Goal: Task Accomplishment & Management: Use online tool/utility

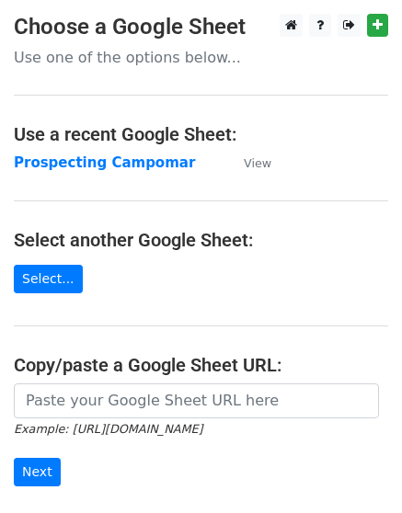
click at [97, 166] on strong "Prospecting Campomar" at bounding box center [104, 162] width 181 height 17
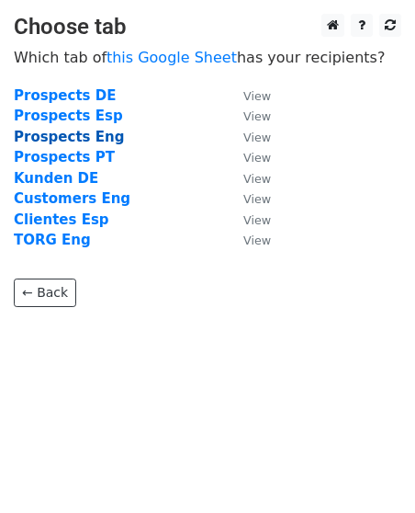
click at [97, 139] on strong "Prospects Eng" at bounding box center [69, 137] width 110 height 17
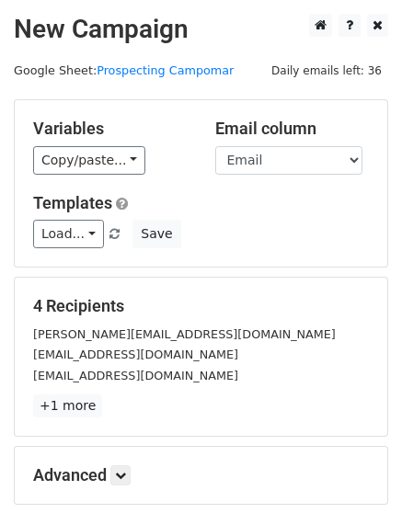
scroll to position [92, 0]
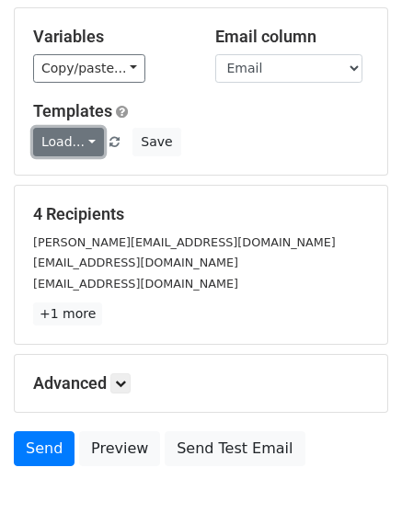
click at [79, 143] on link "Load..." at bounding box center [68, 142] width 71 height 28
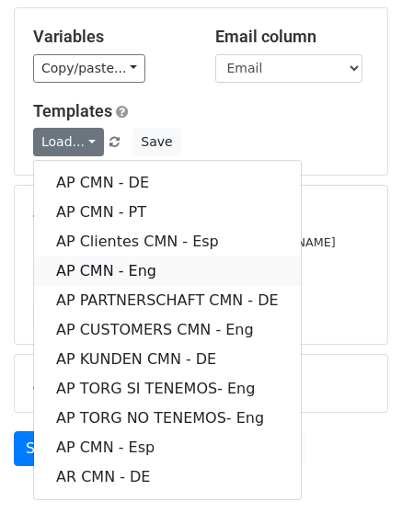
click at [173, 266] on link "AP CMN - Eng" at bounding box center [167, 270] width 267 height 29
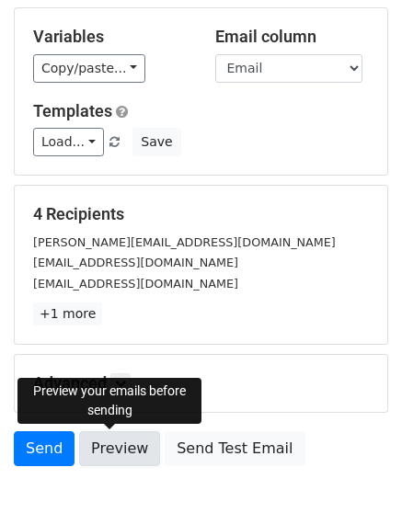
click at [125, 448] on link "Preview" at bounding box center [119, 448] width 81 height 35
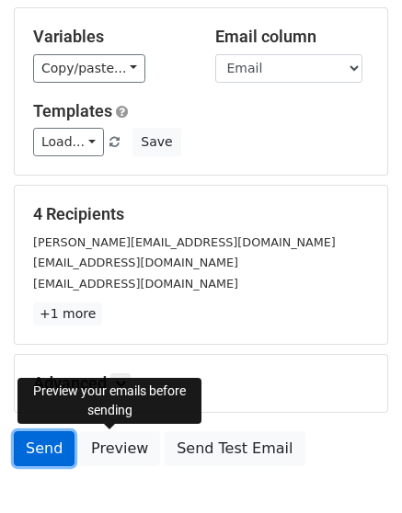
click at [47, 441] on link "Send" at bounding box center [44, 448] width 61 height 35
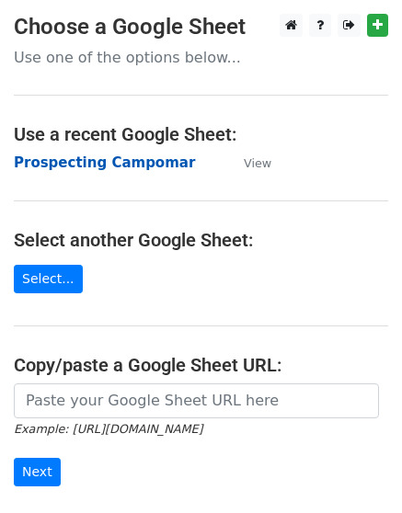
drag, startPoint x: 0, startPoint y: 0, endPoint x: 143, endPoint y: 164, distance: 217.5
click at [143, 164] on strong "Prospecting Campomar" at bounding box center [104, 162] width 181 height 17
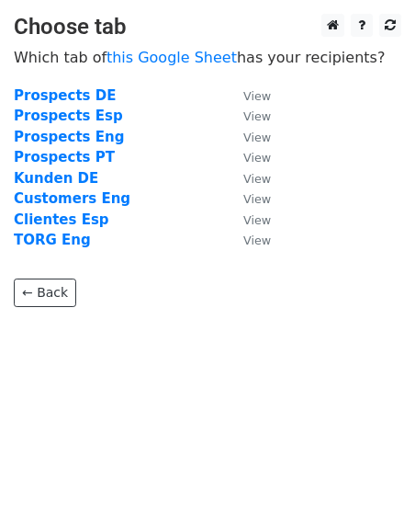
drag, startPoint x: 101, startPoint y: 112, endPoint x: 131, endPoint y: 150, distance: 48.4
click at [100, 112] on strong "Prospects Esp" at bounding box center [68, 116] width 109 height 17
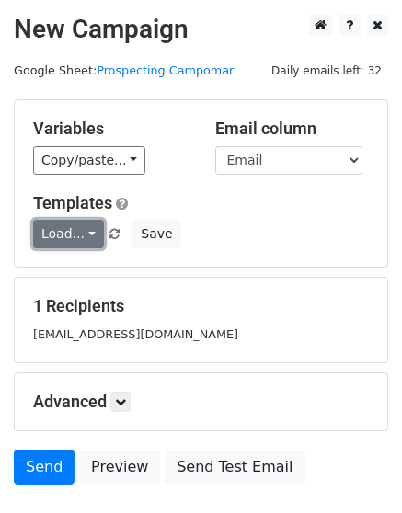
click at [83, 234] on link "Load..." at bounding box center [68, 234] width 71 height 28
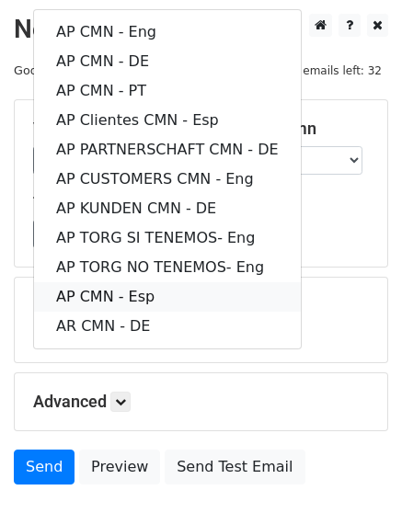
click at [139, 298] on link "AP CMN - Esp" at bounding box center [167, 296] width 267 height 29
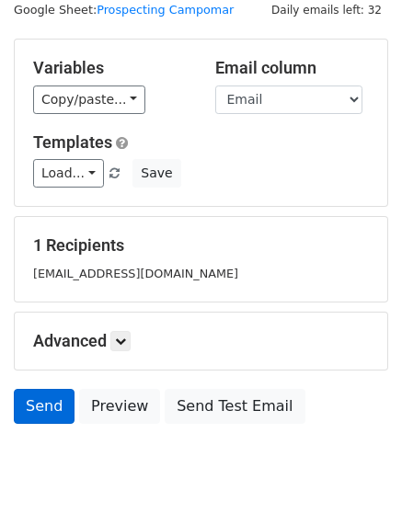
scroll to position [92, 0]
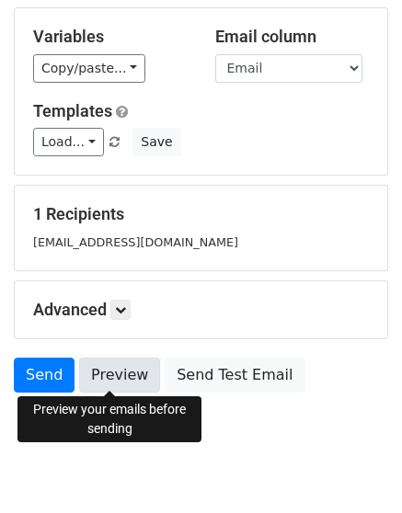
click at [94, 376] on link "Preview" at bounding box center [119, 374] width 81 height 35
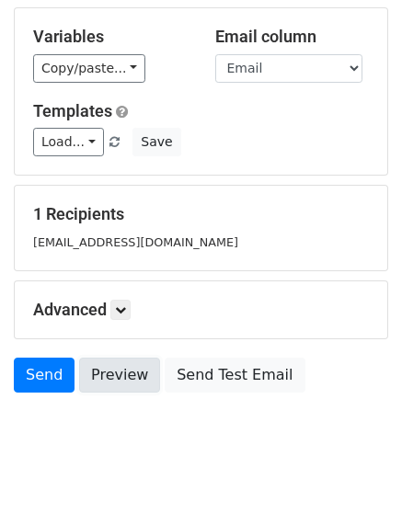
click at [108, 381] on link "Preview" at bounding box center [119, 374] width 81 height 35
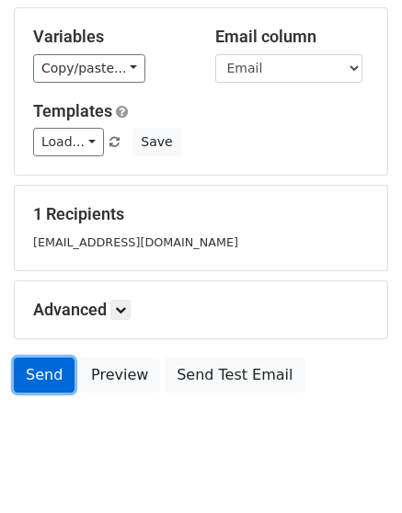
click at [34, 382] on link "Send" at bounding box center [44, 374] width 61 height 35
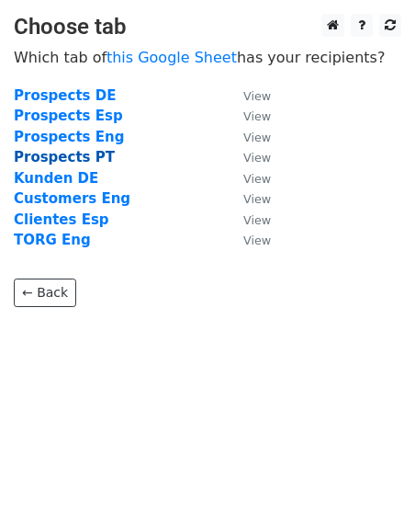
click at [81, 155] on strong "Prospects PT" at bounding box center [64, 157] width 101 height 17
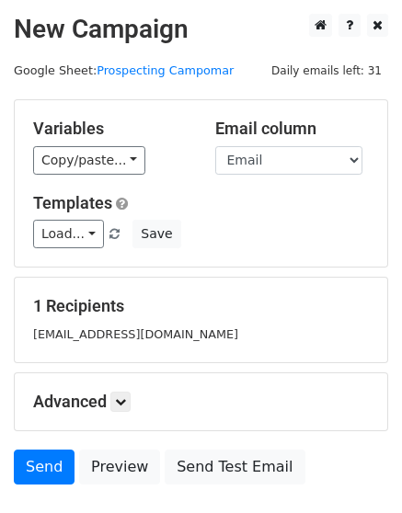
scroll to position [92, 0]
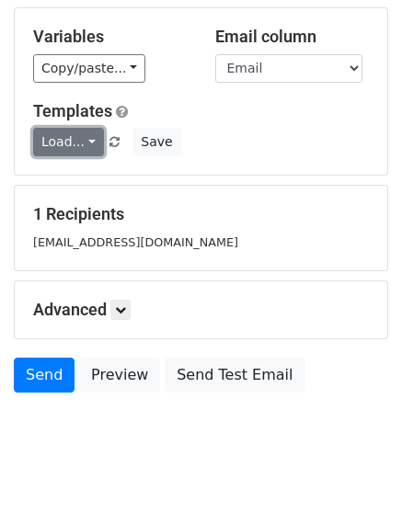
click at [82, 145] on link "Load..." at bounding box center [68, 142] width 71 height 28
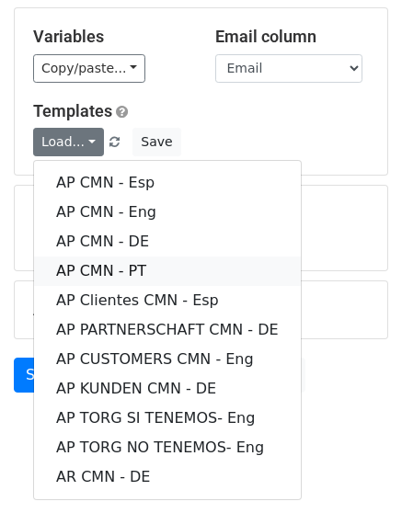
click at [132, 268] on link "AP CMN - PT" at bounding box center [167, 270] width 267 height 29
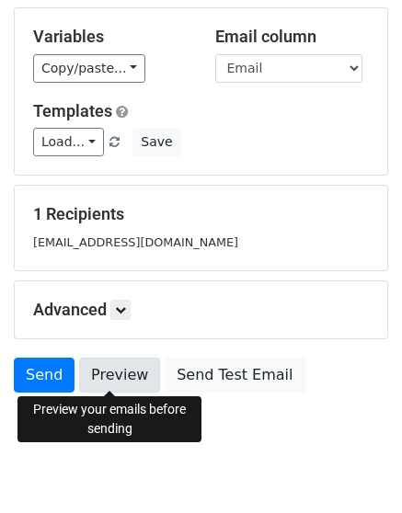
click at [106, 380] on link "Preview" at bounding box center [119, 374] width 81 height 35
